Goal: Book appointment/travel/reservation

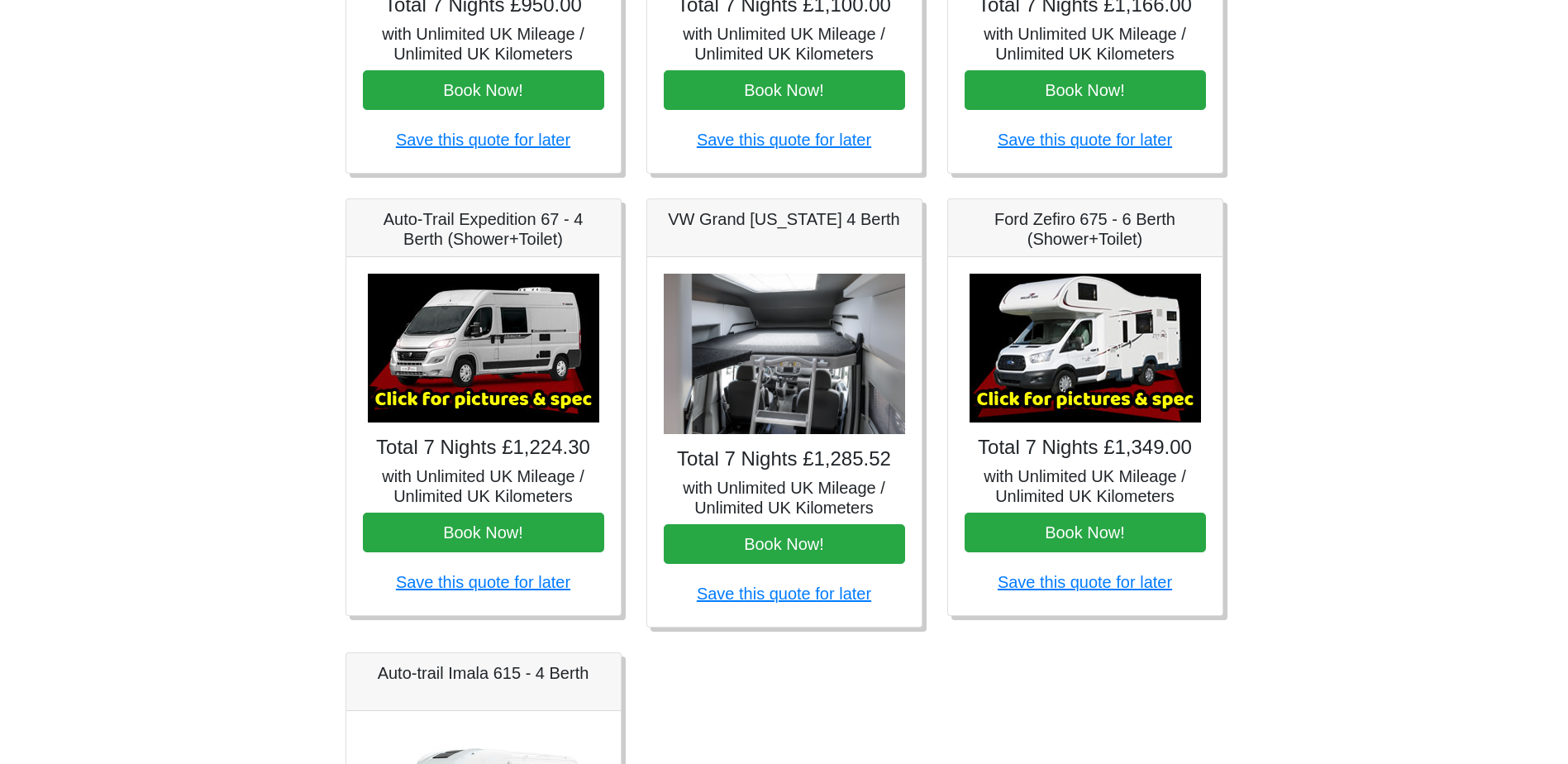
scroll to position [495, 0]
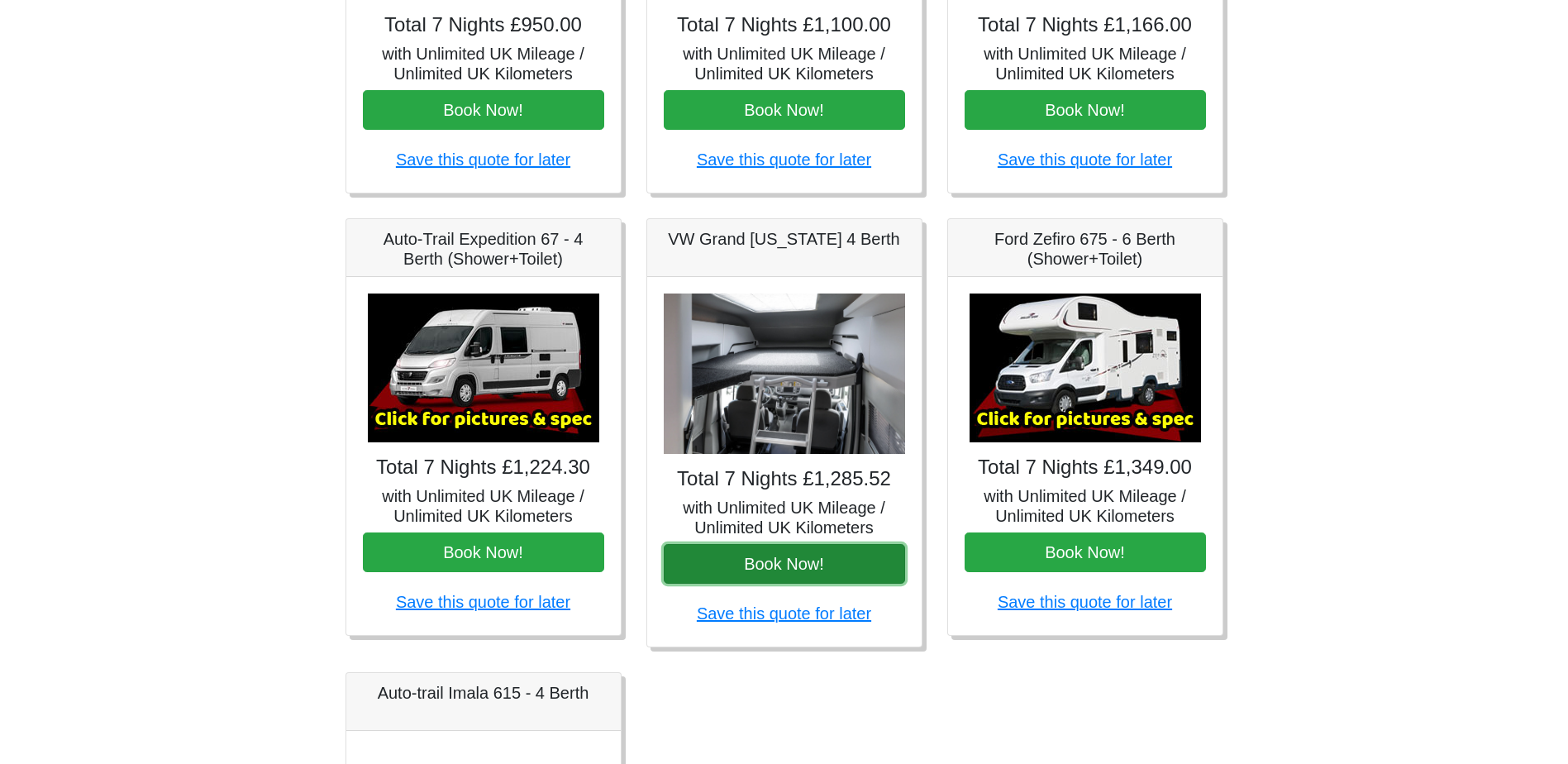
click at [788, 564] on button "Book Now!" at bounding box center [784, 563] width 242 height 40
click at [790, 402] on img at bounding box center [784, 374] width 242 height 161
click at [790, 395] on img at bounding box center [784, 374] width 242 height 161
click at [805, 375] on img at bounding box center [784, 374] width 242 height 161
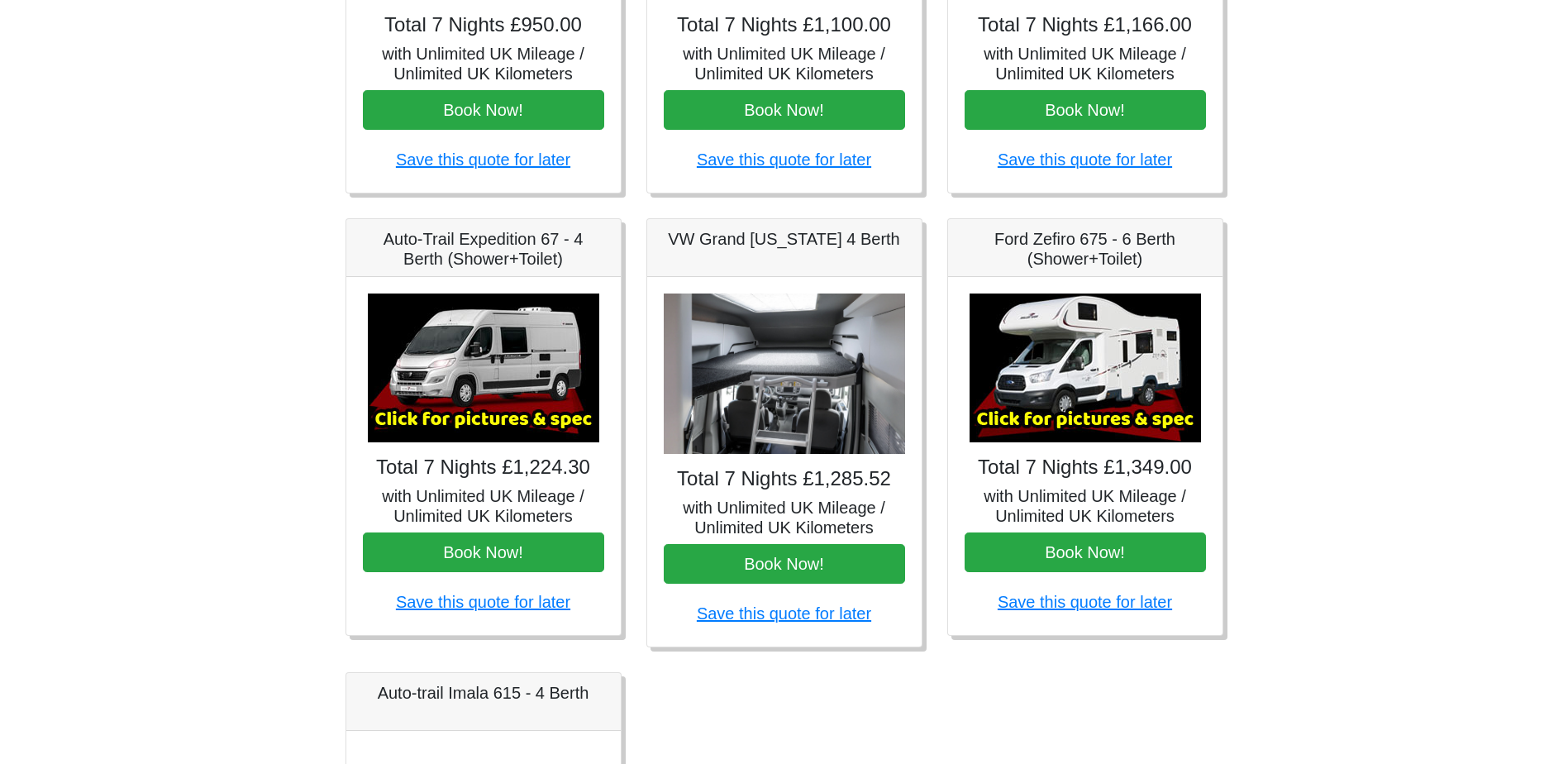
click at [805, 375] on img at bounding box center [784, 374] width 242 height 161
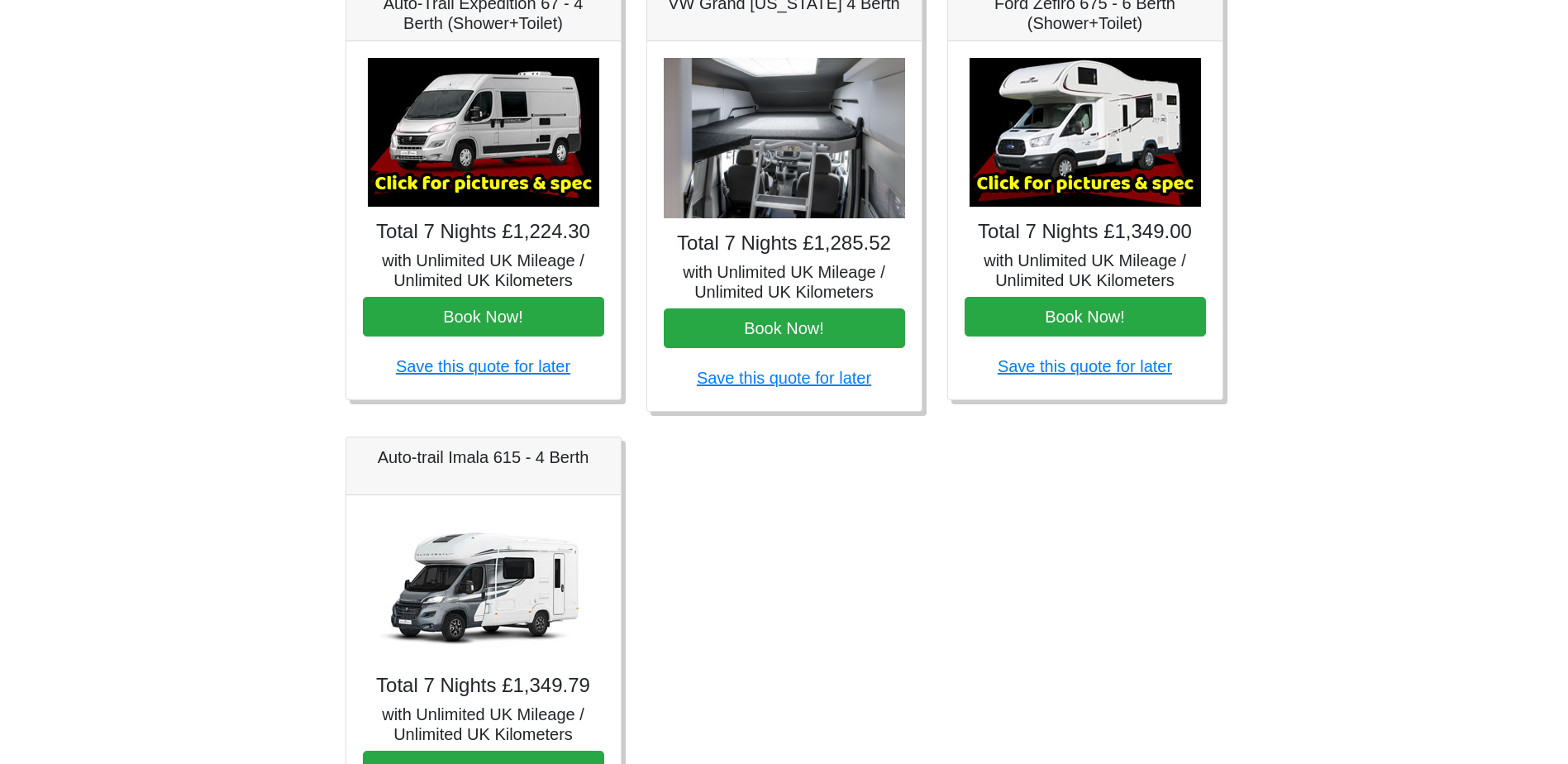
scroll to position [744, 0]
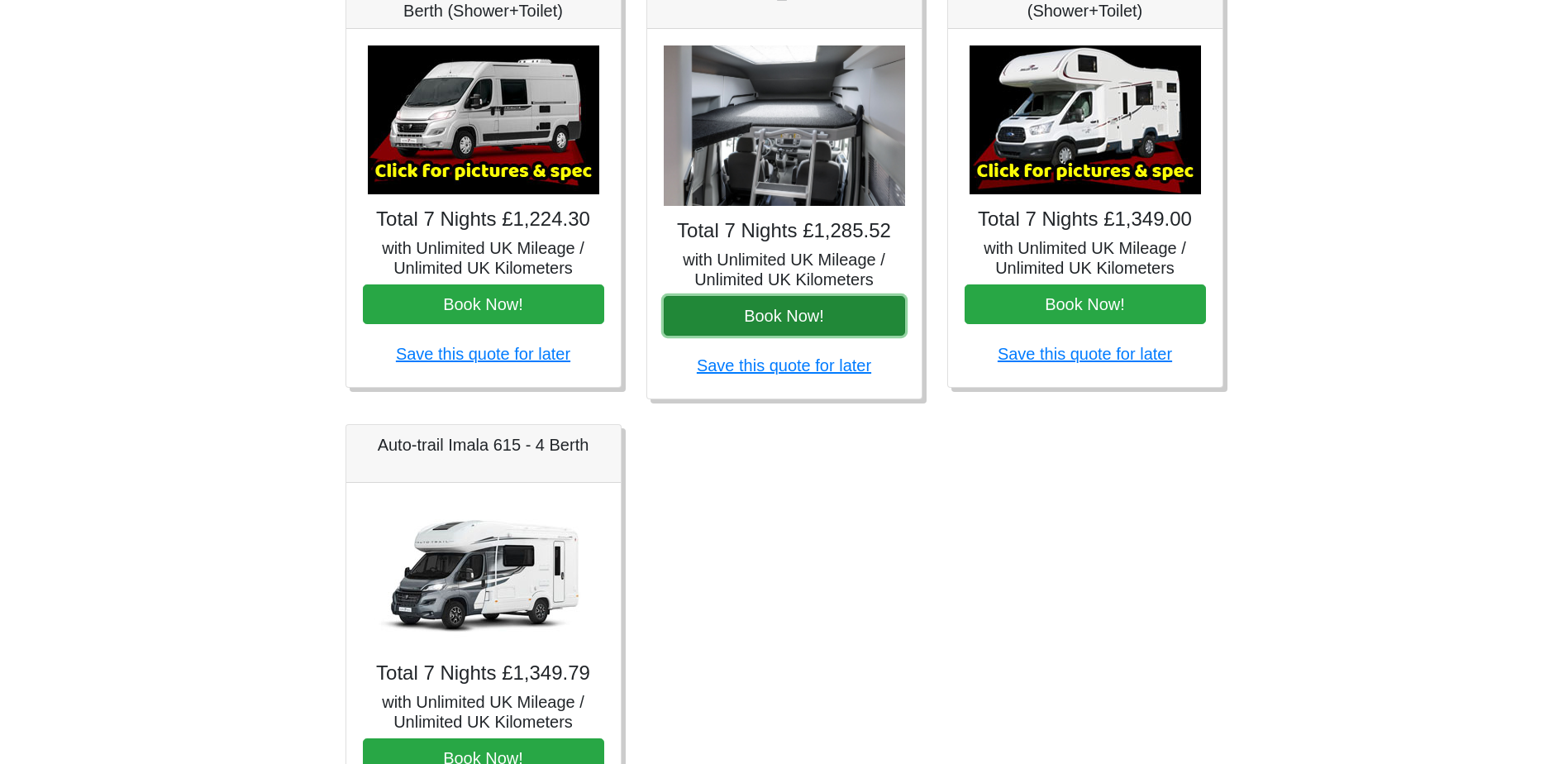
click at [803, 325] on button "Book Now!" at bounding box center [784, 315] width 242 height 40
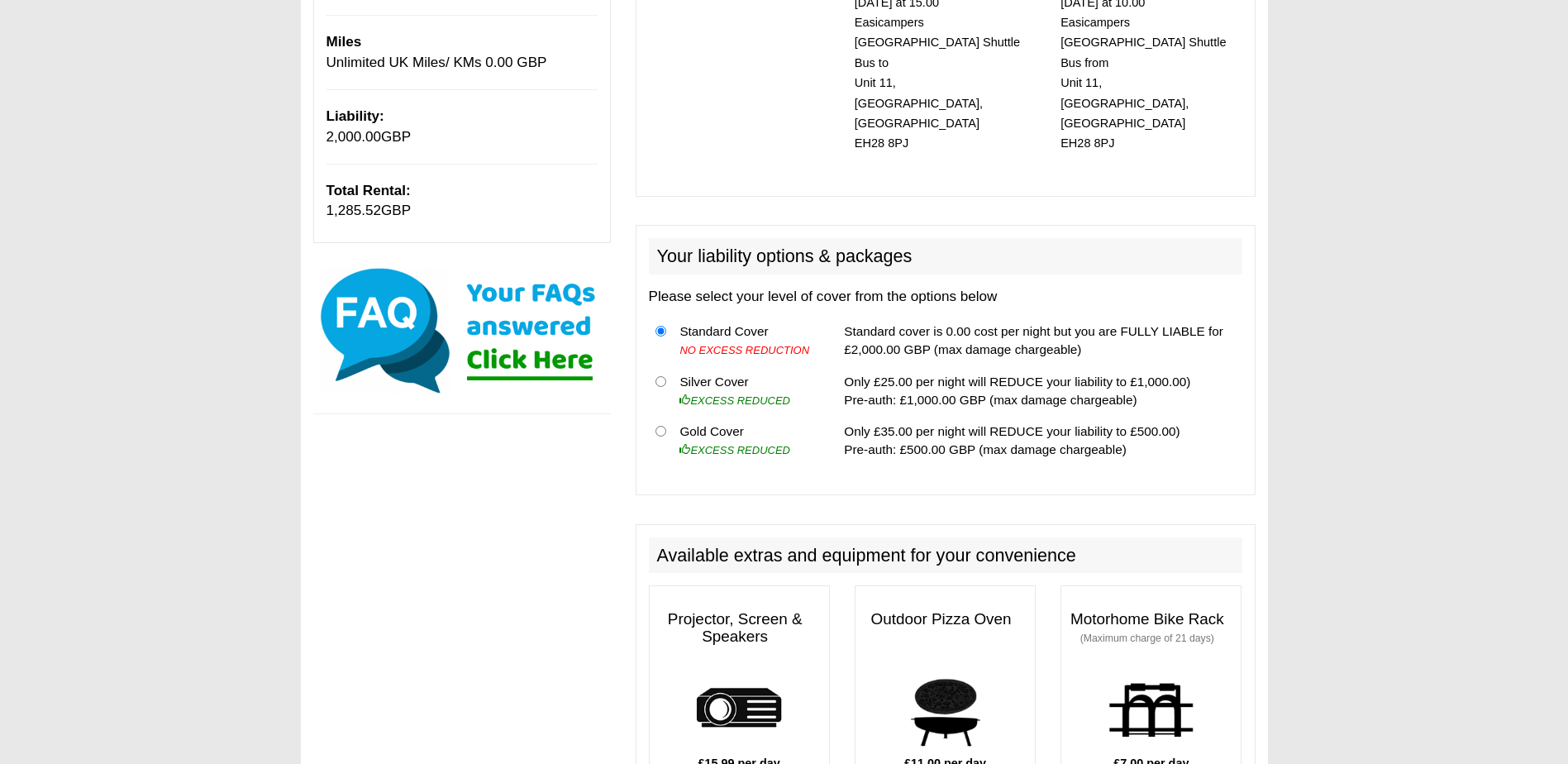
scroll to position [331, 0]
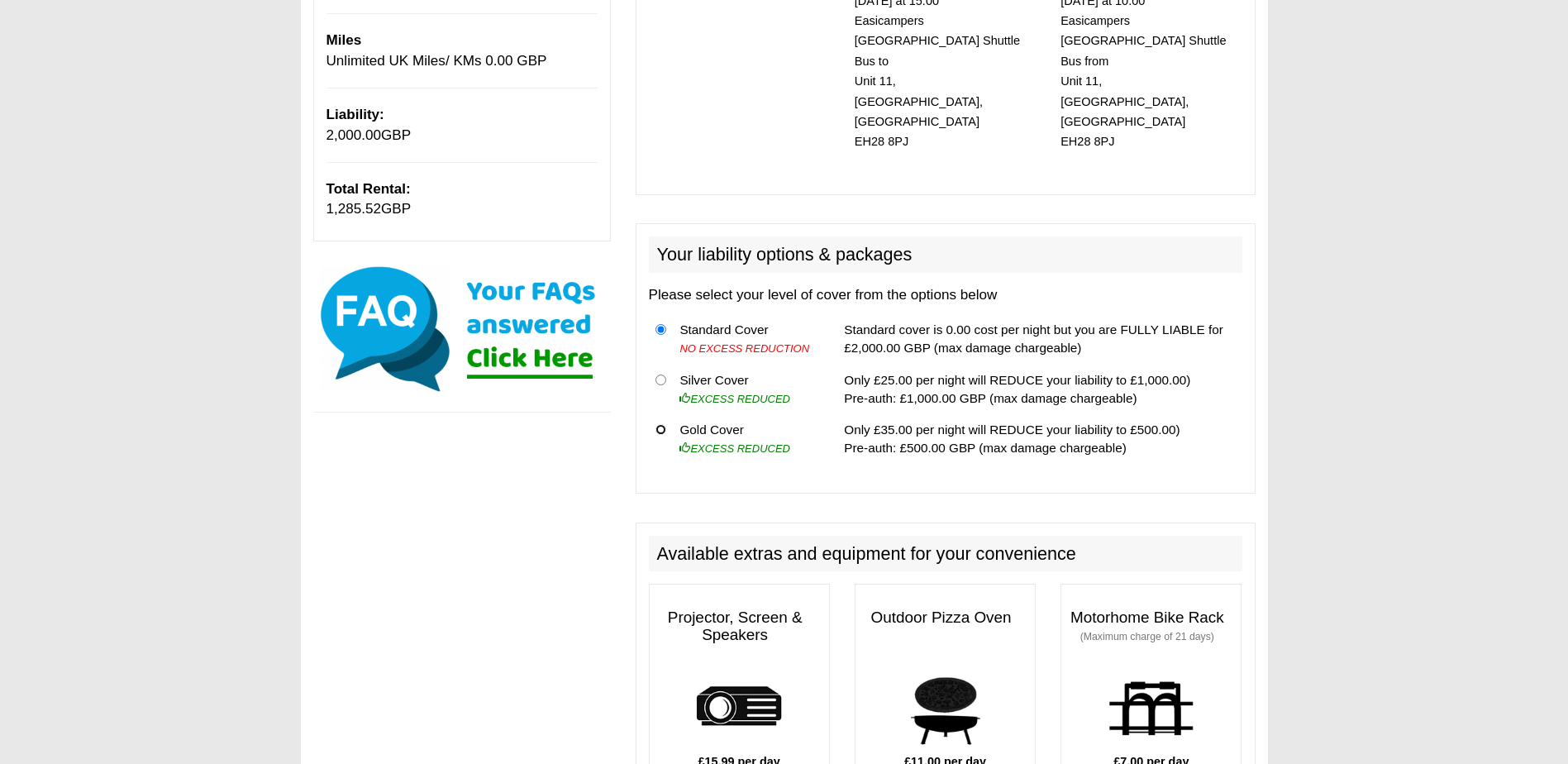
click at [658, 424] on input "radio" at bounding box center [661, 429] width 11 height 11
radio input "true"
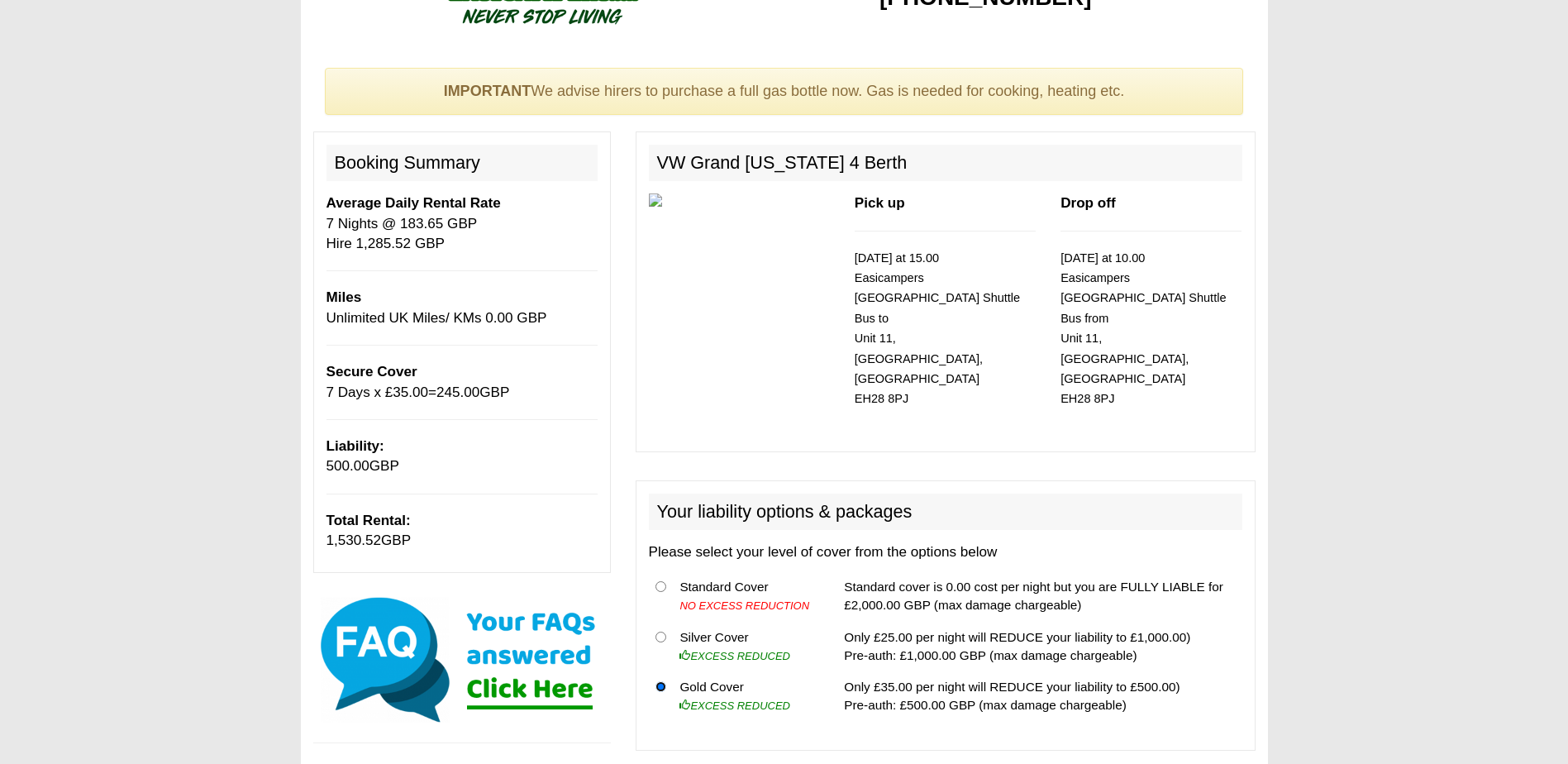
scroll to position [0, 0]
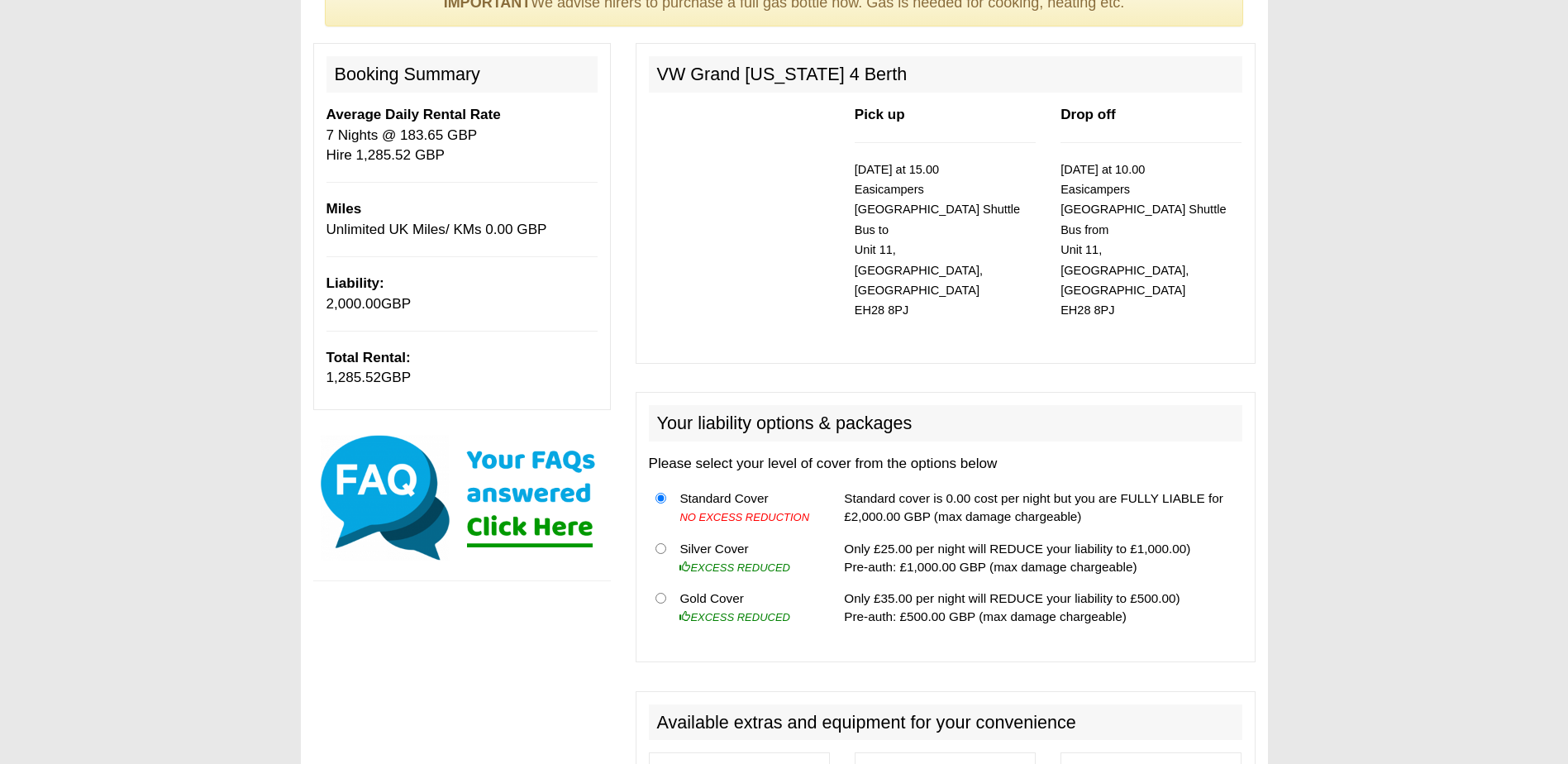
scroll to position [165, 0]
